Goal: Task Accomplishment & Management: Use online tool/utility

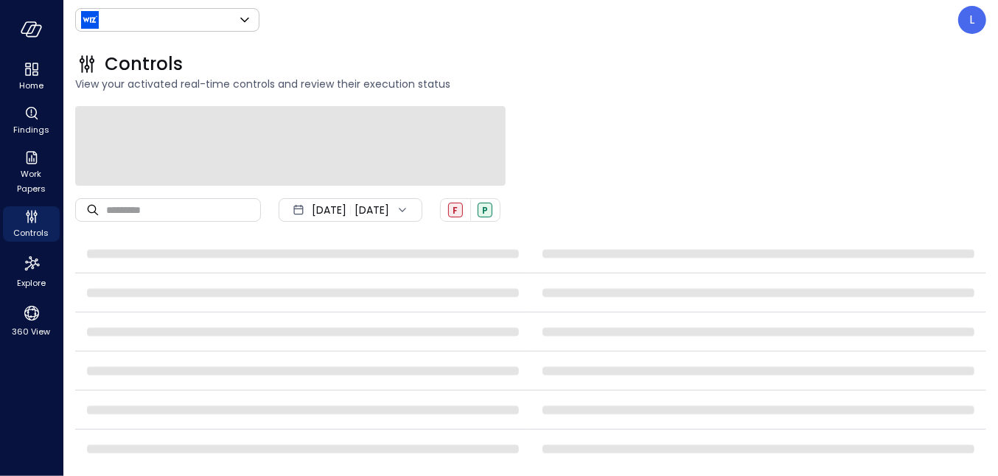
type input "******"
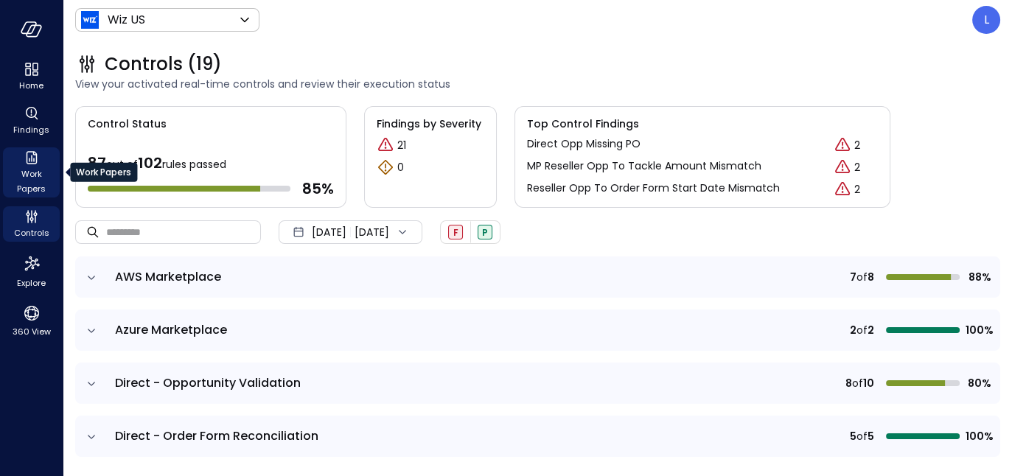
click at [32, 178] on span "Work Papers" at bounding box center [31, 181] width 45 height 29
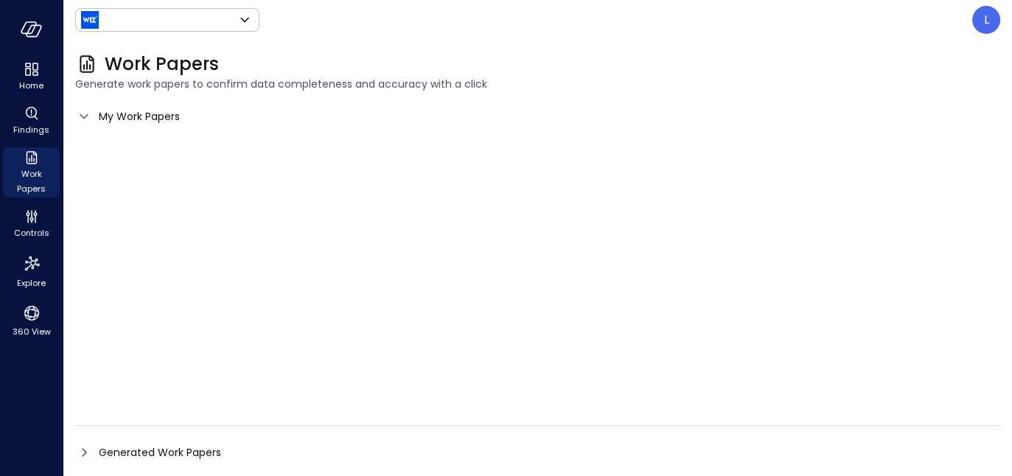
type input "******"
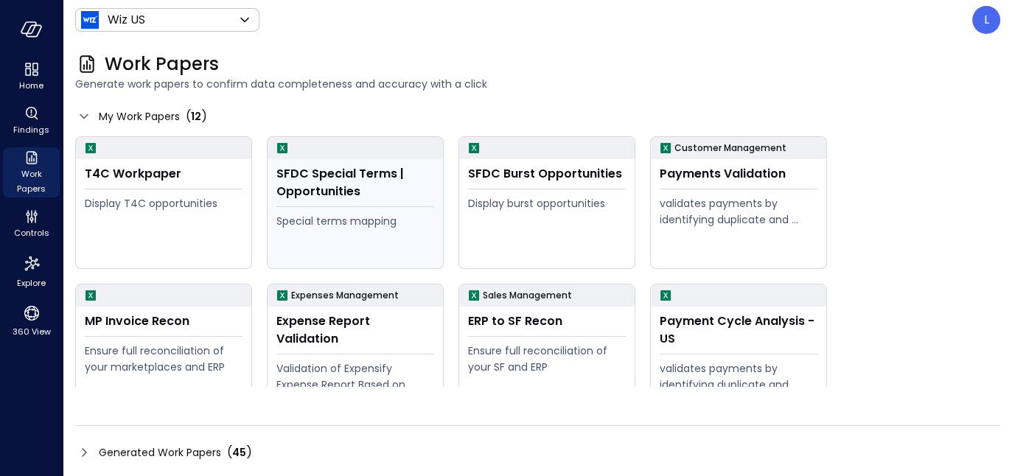
click at [328, 187] on div "SFDC Special Terms | Opportunities" at bounding box center [355, 182] width 158 height 35
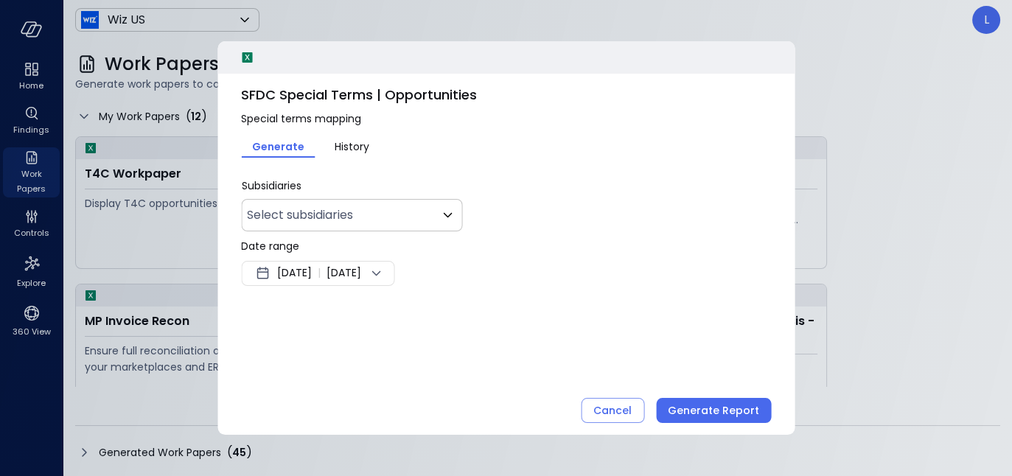
type input "**"
click at [385, 273] on icon at bounding box center [376, 274] width 18 height 18
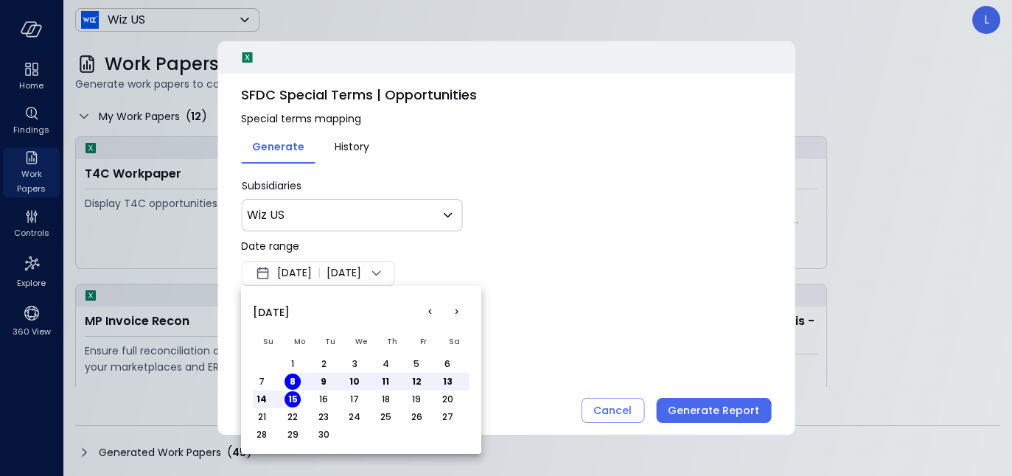
click at [424, 304] on button "<" at bounding box center [429, 312] width 27 height 27
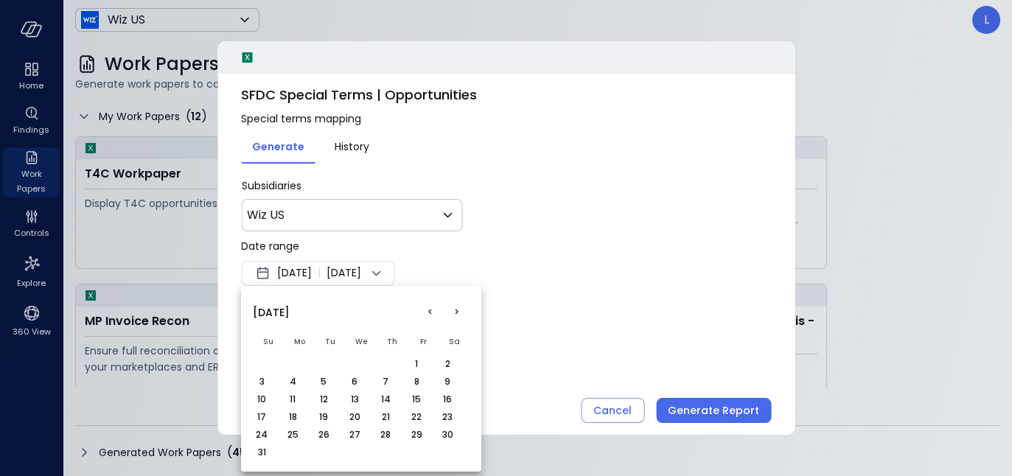
click at [424, 305] on button "<" at bounding box center [429, 312] width 27 height 27
click at [320, 357] on button "1" at bounding box center [323, 364] width 16 height 16
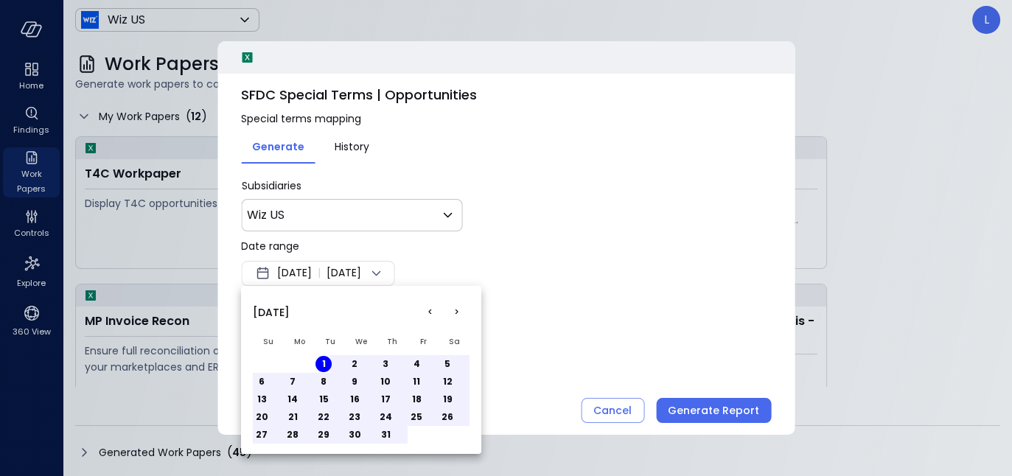
click at [383, 436] on button "31" at bounding box center [385, 435] width 16 height 16
click at [681, 411] on div at bounding box center [506, 238] width 1012 height 476
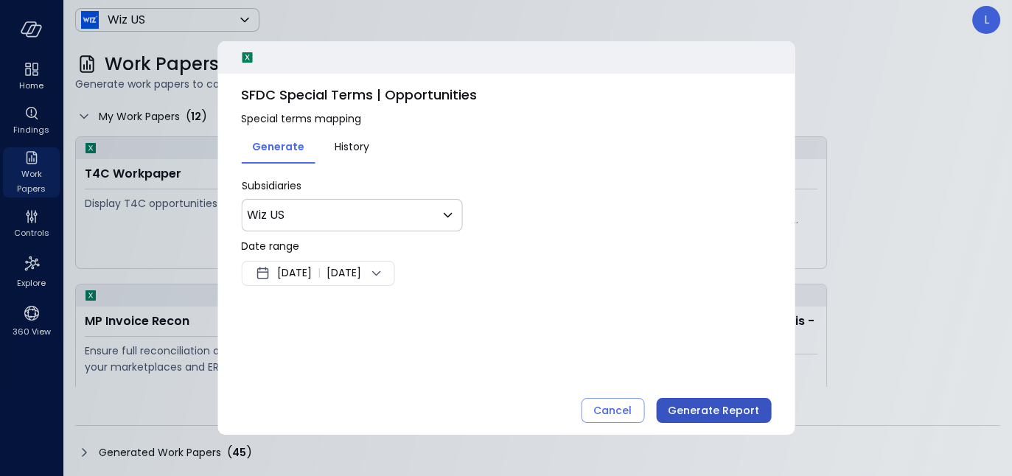
click at [698, 411] on div "Generate Report" at bounding box center [713, 411] width 91 height 18
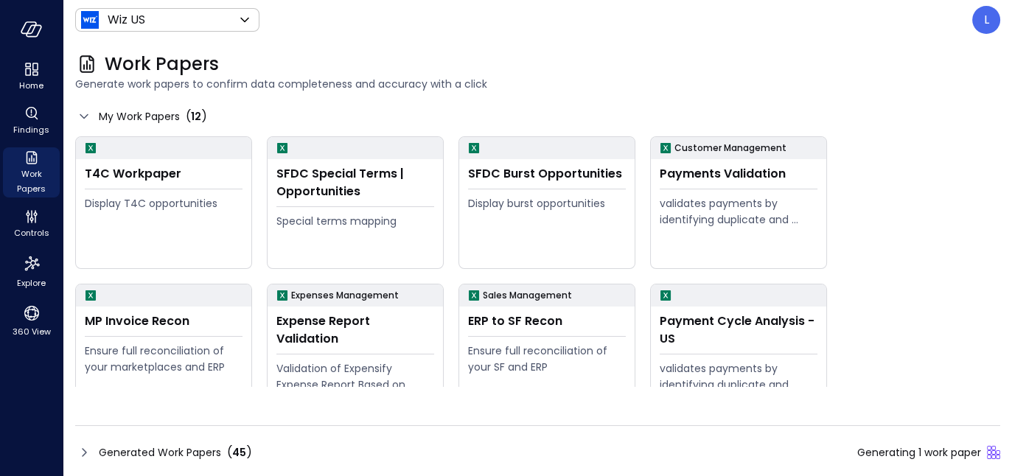
click at [81, 456] on icon at bounding box center [84, 453] width 18 height 18
click at [86, 458] on icon at bounding box center [84, 453] width 18 height 18
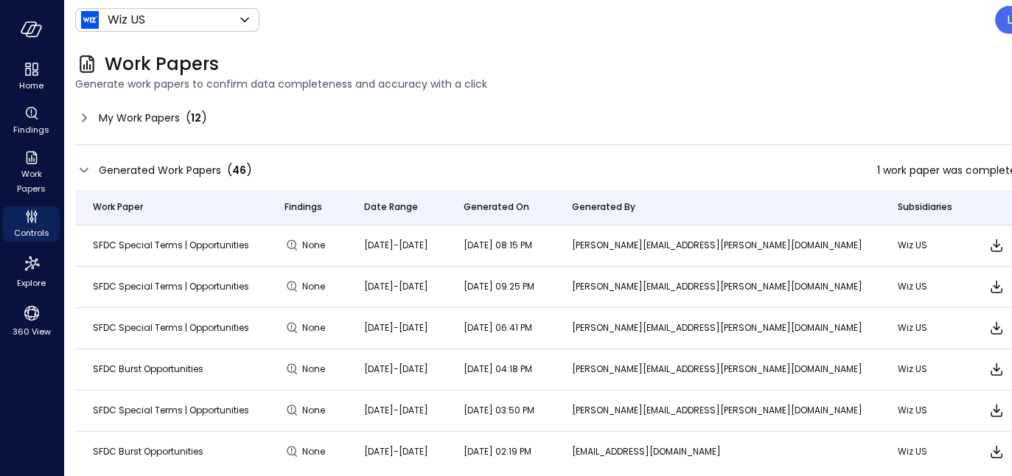
click at [970, 257] on td at bounding box center [996, 246] width 53 height 41
click at [988, 249] on icon "Download" at bounding box center [997, 246] width 18 height 18
click at [389, 128] on div "My Work Papers ( 12 )" at bounding box center [549, 118] width 948 height 24
